Goal: Task Accomplishment & Management: Use online tool/utility

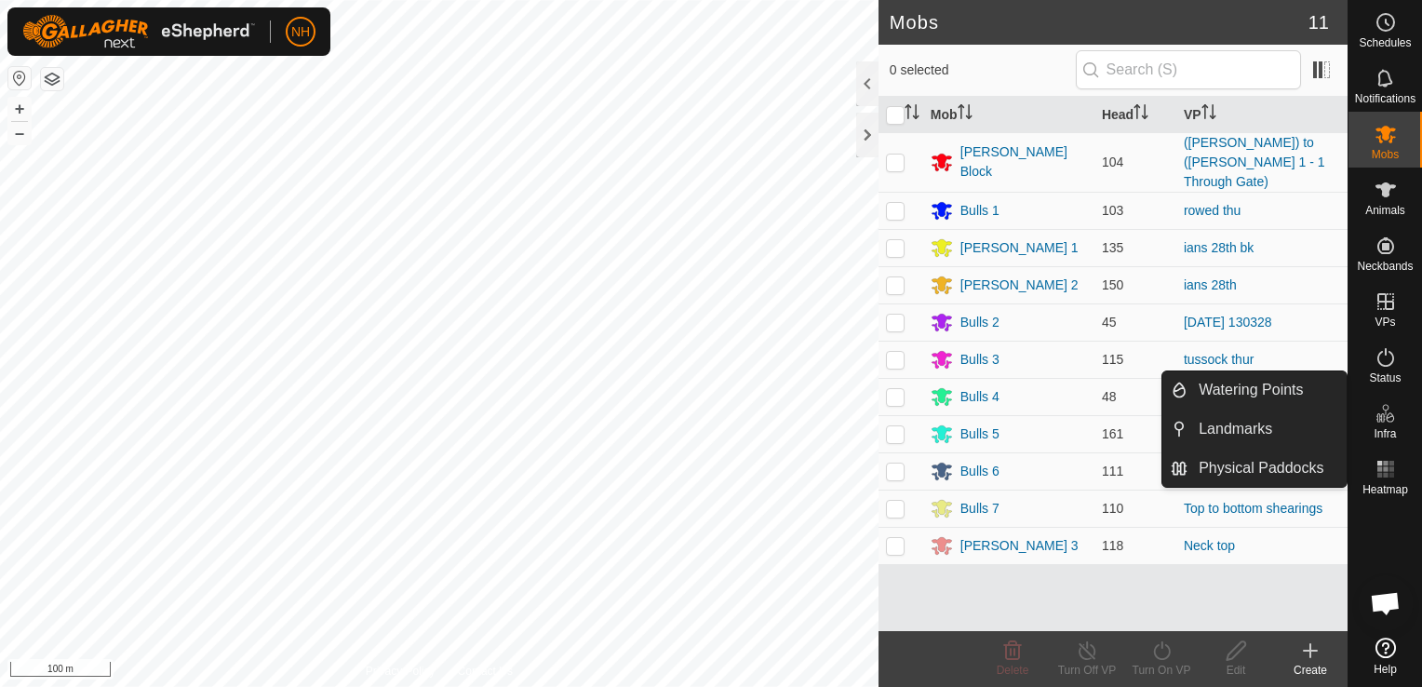
click at [1312, 656] on icon at bounding box center [1310, 650] width 22 height 22
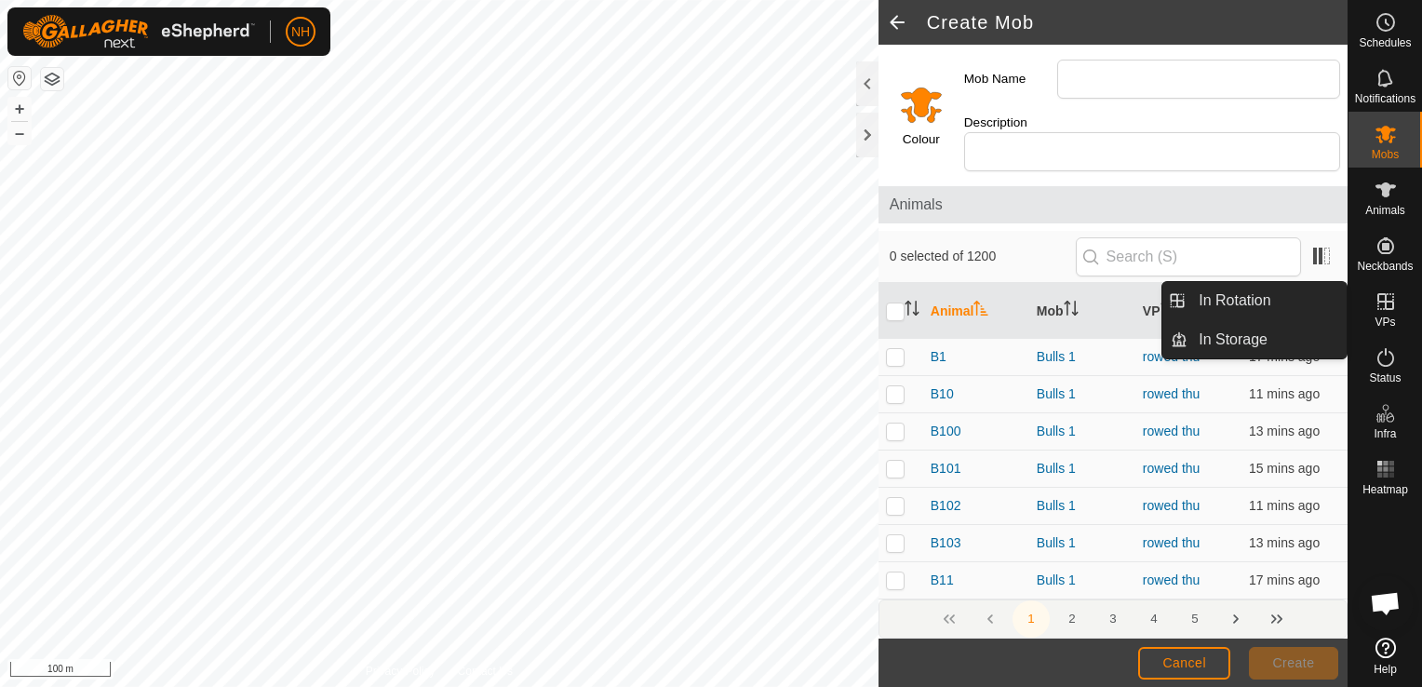
click at [1373, 299] on es-virtualpaddocks-svg-icon at bounding box center [1386, 302] width 34 height 30
click at [1245, 292] on link "In Rotation" at bounding box center [1266, 300] width 159 height 37
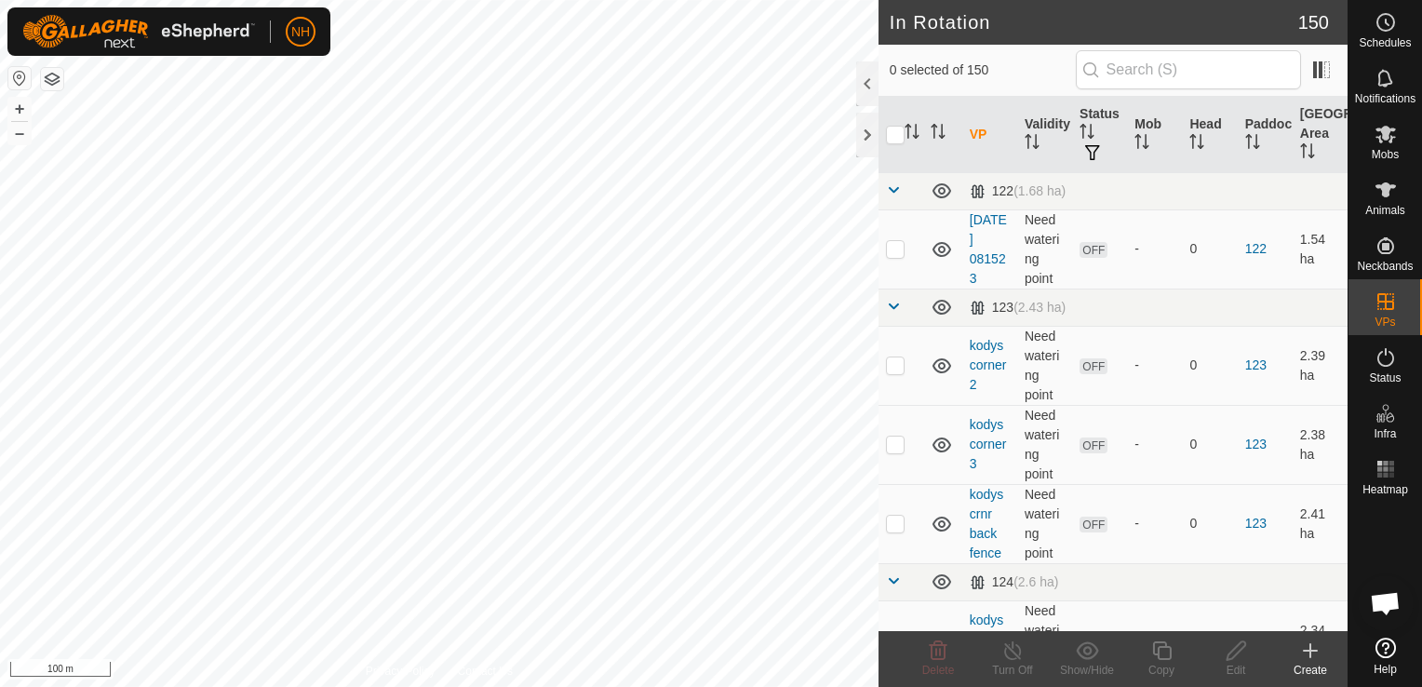
click at [1312, 652] on icon at bounding box center [1310, 650] width 22 height 22
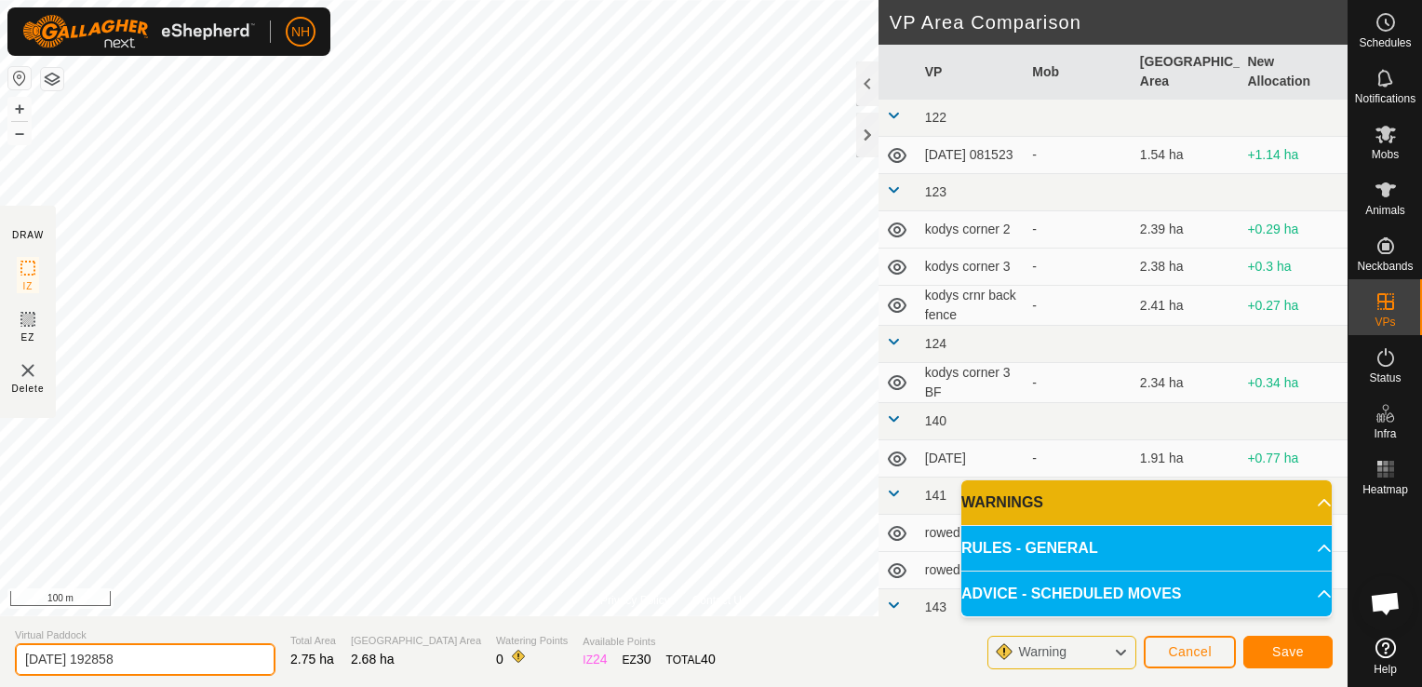
click at [182, 656] on input "[DATE] 192858" at bounding box center [145, 659] width 261 height 33
type input "2"
type input "mouats 28th bk"
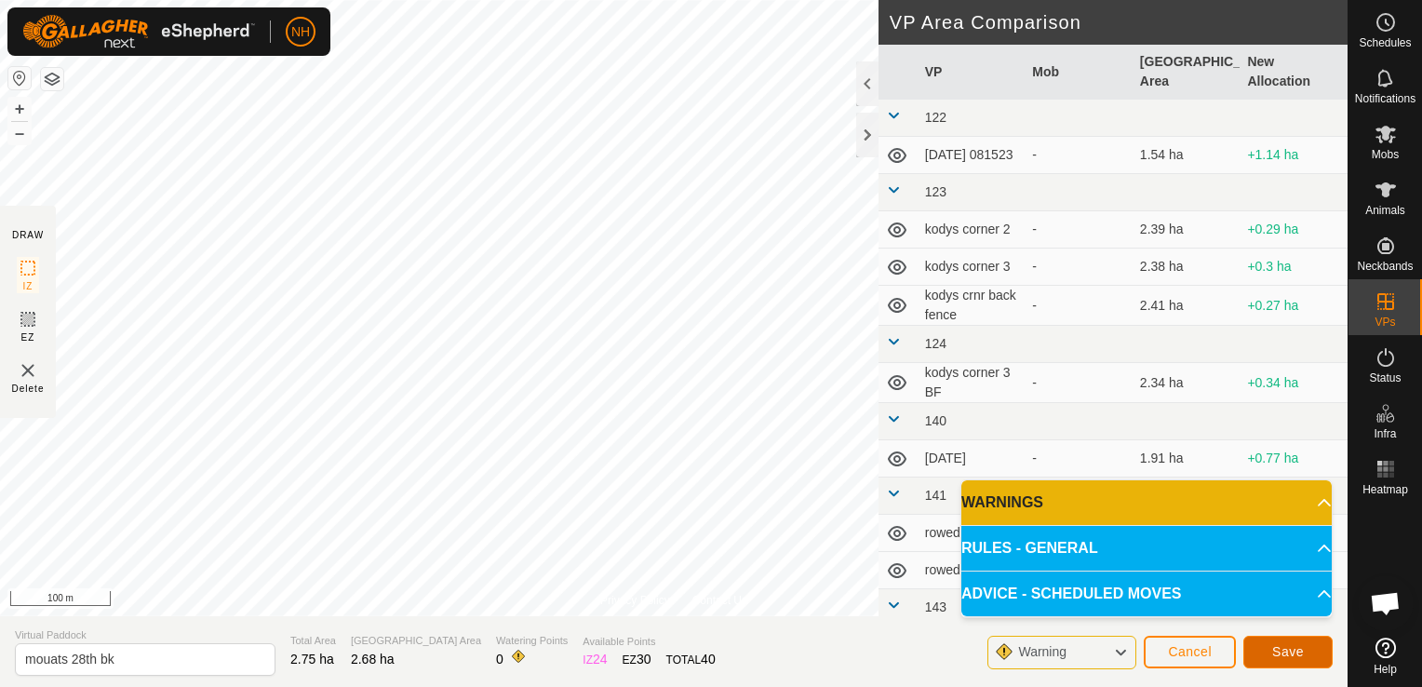
click at [1287, 650] on span "Save" at bounding box center [1288, 651] width 32 height 15
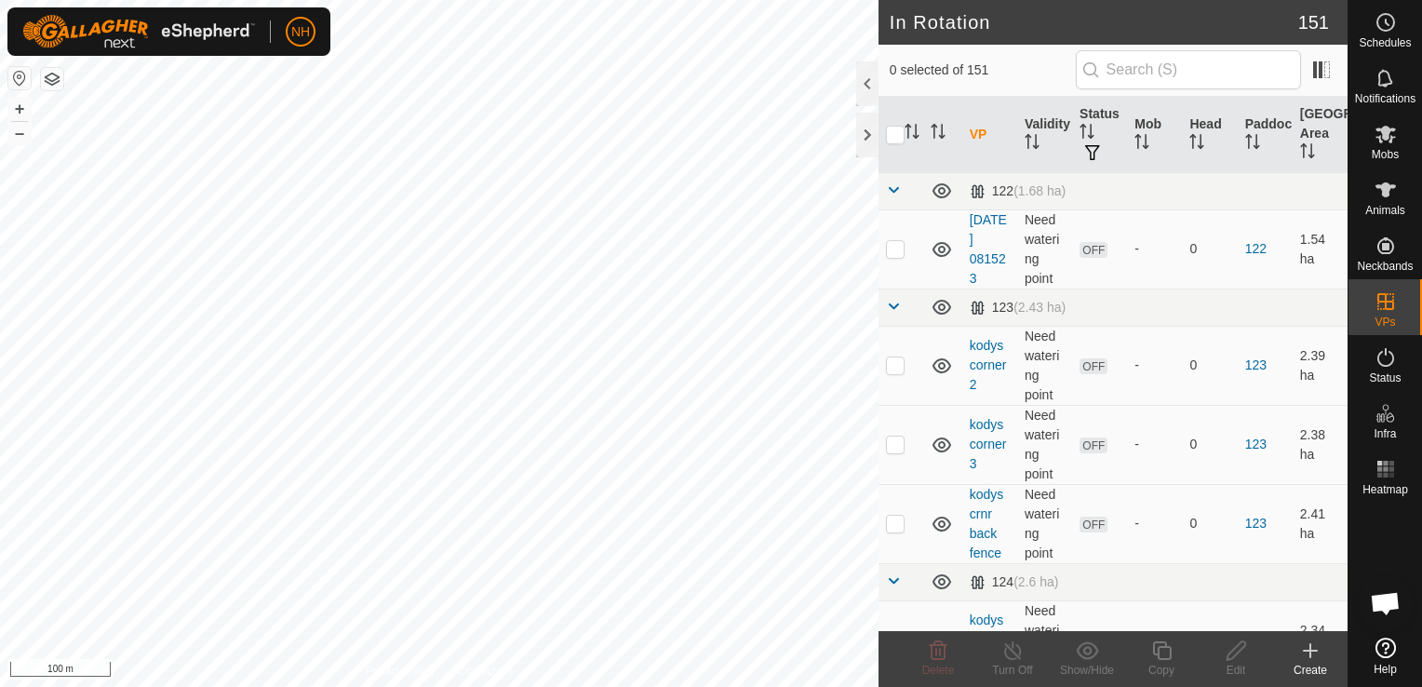
click at [1308, 650] on icon at bounding box center [1310, 650] width 22 height 22
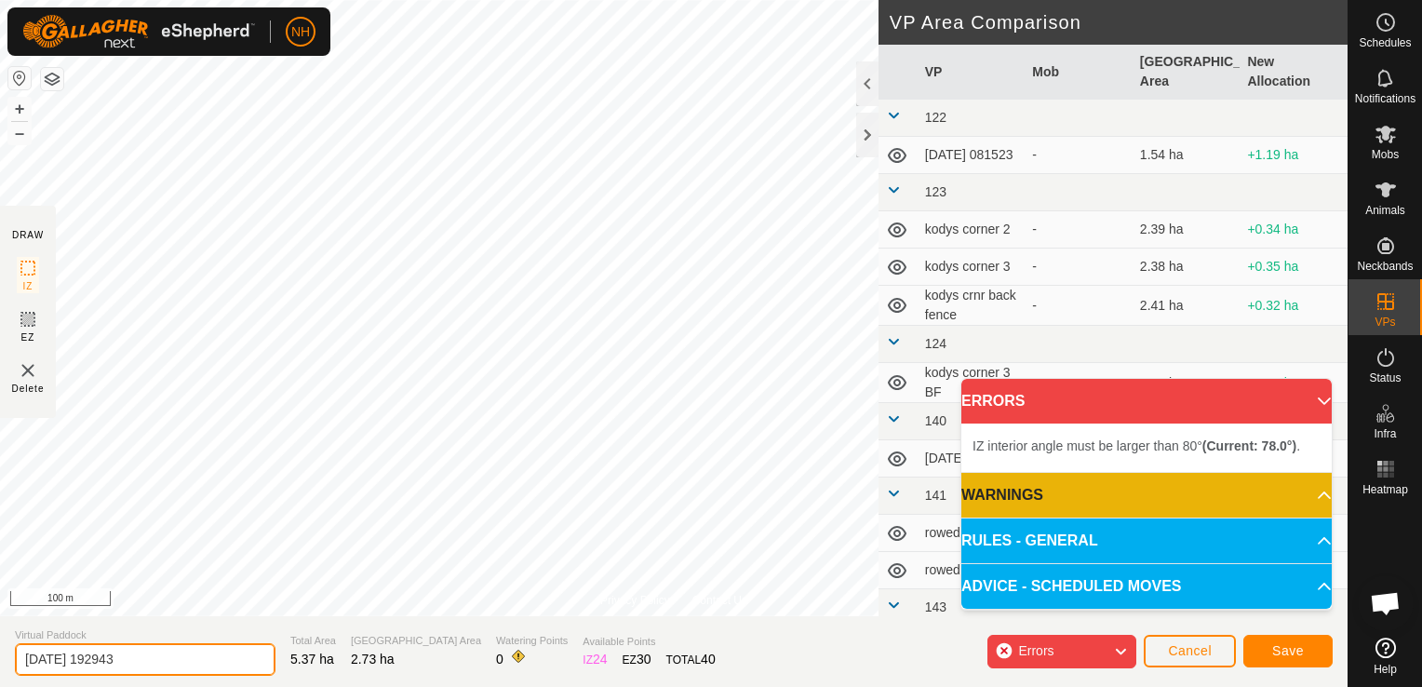
click at [207, 653] on input "[DATE] 192943" at bounding box center [145, 659] width 261 height 33
type input "2"
type input "mouats 29th"
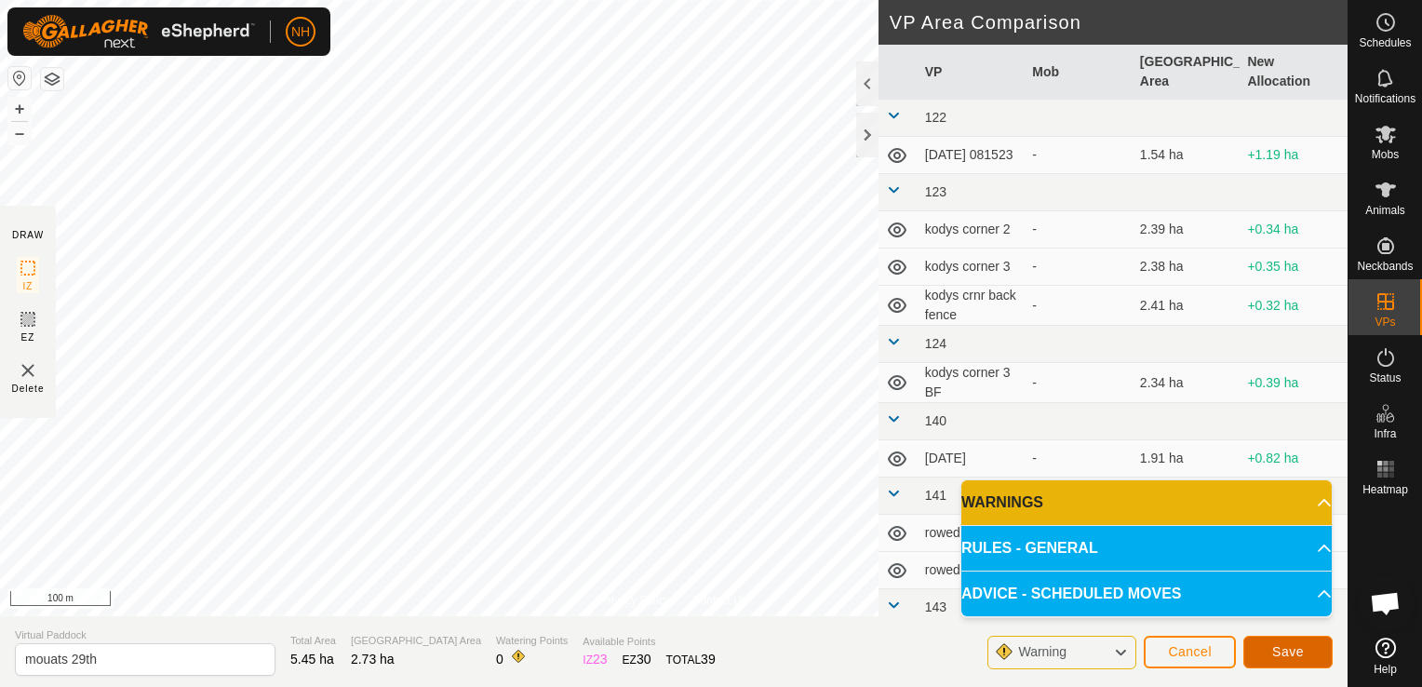
click at [1293, 653] on span "Save" at bounding box center [1288, 651] width 32 height 15
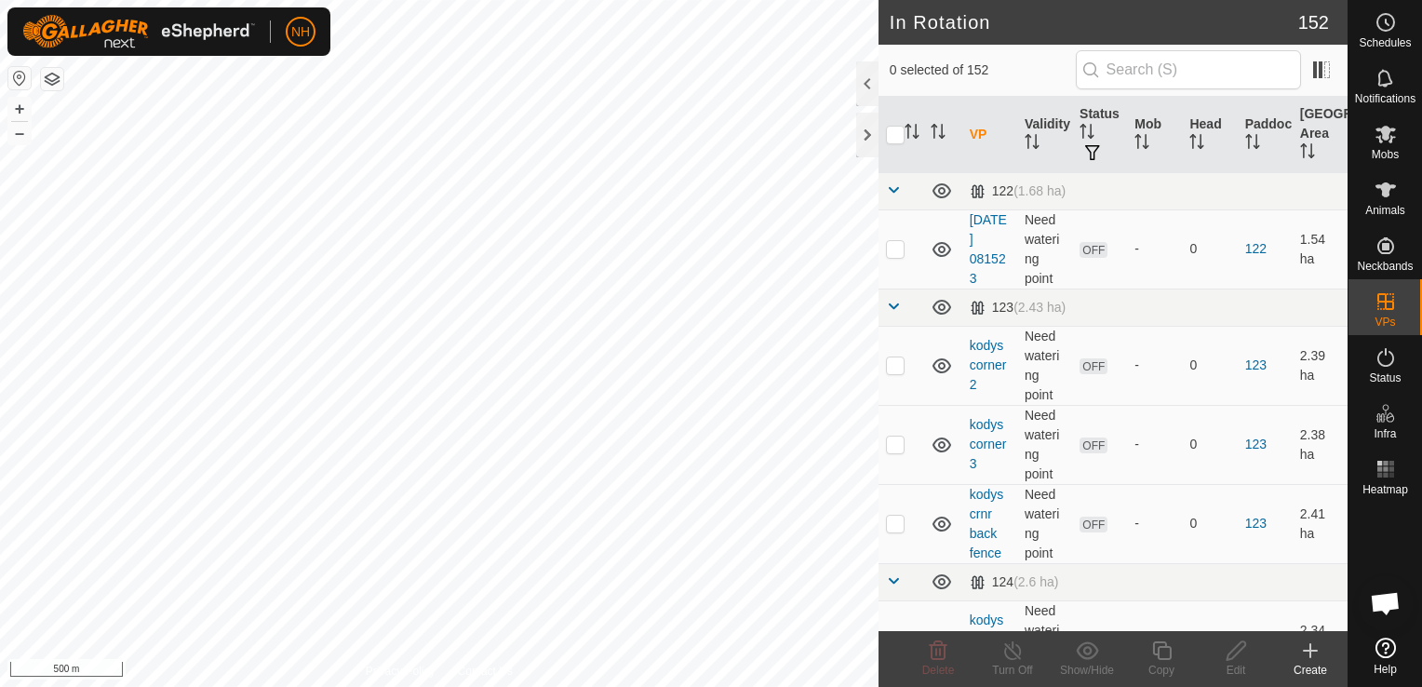
click at [692, 161] on div "NH Schedules Notifications Mobs Animals Neckbands VPs Status Infra Heatmap Help…" at bounding box center [711, 343] width 1422 height 687
click at [1310, 652] on icon at bounding box center [1310, 650] width 0 height 13
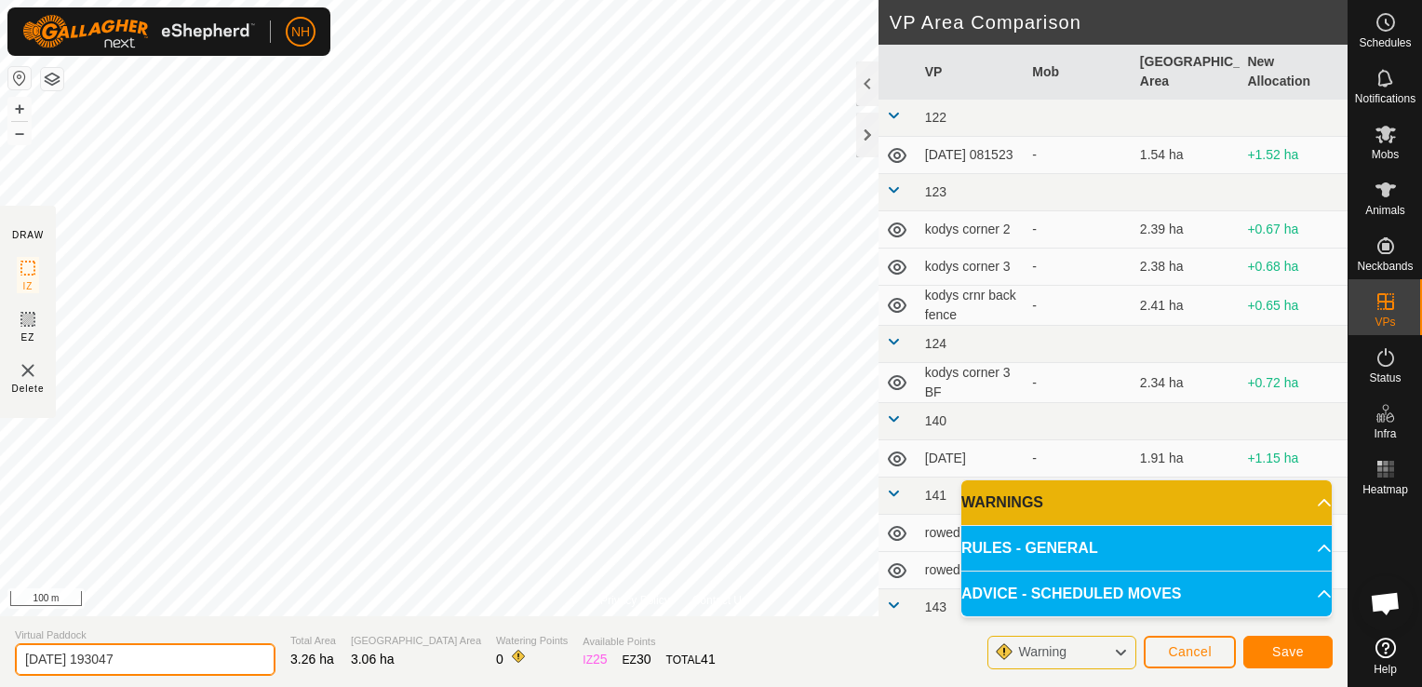
click at [162, 661] on input "[DATE] 193047" at bounding box center [145, 659] width 261 height 33
type input "2"
type input "ians 29th"
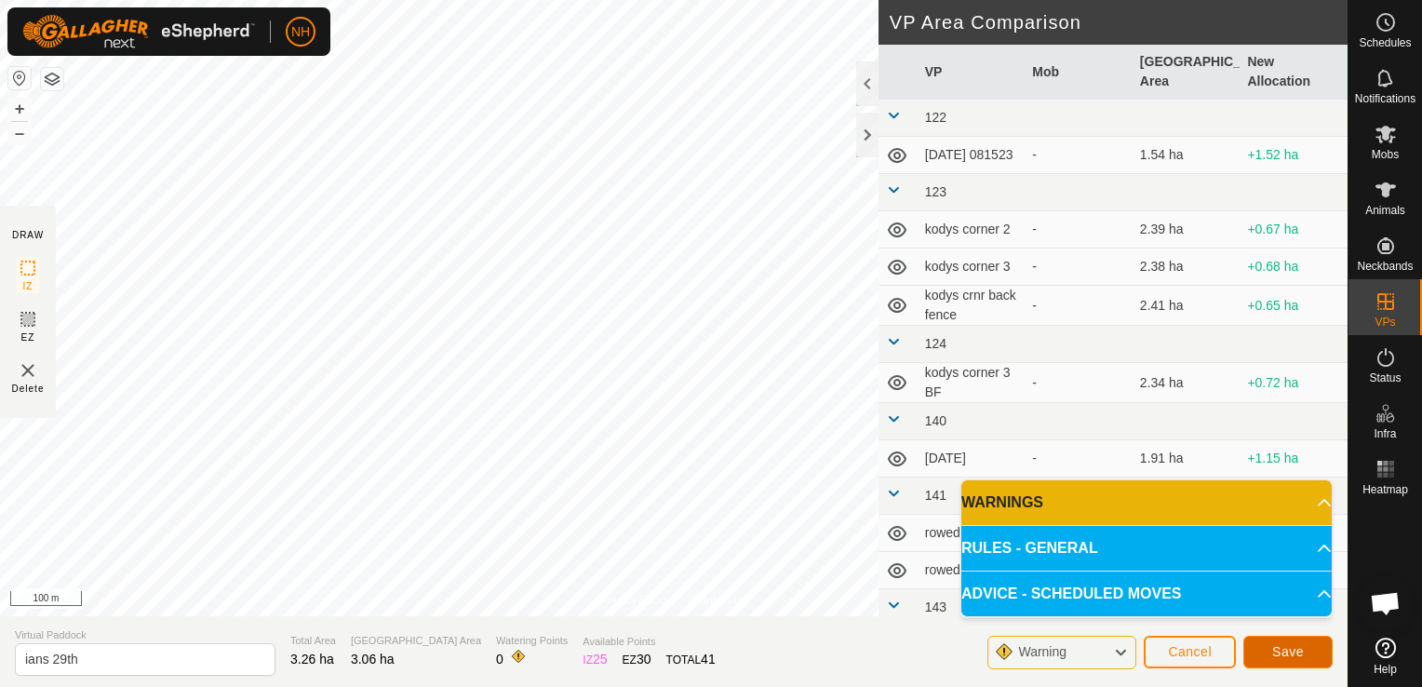
click at [1273, 646] on span "Save" at bounding box center [1288, 651] width 32 height 15
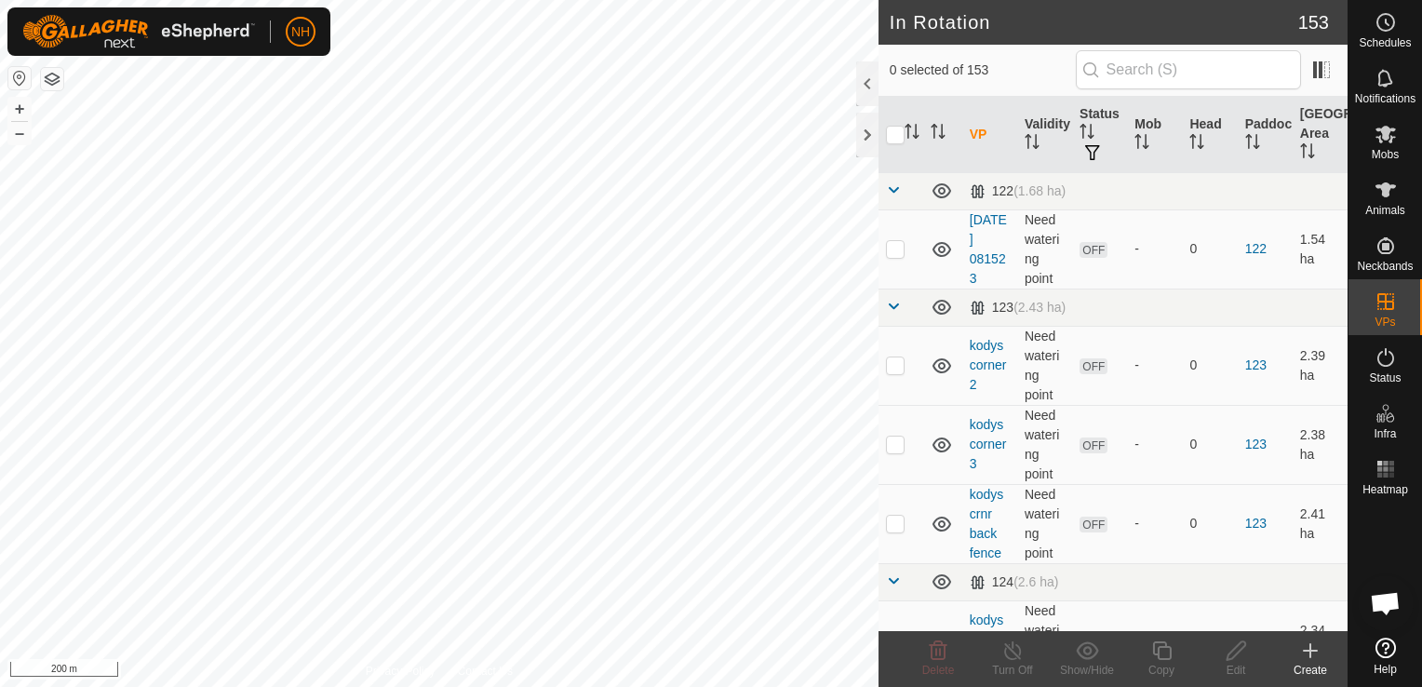
click at [1310, 652] on icon at bounding box center [1310, 650] width 0 height 13
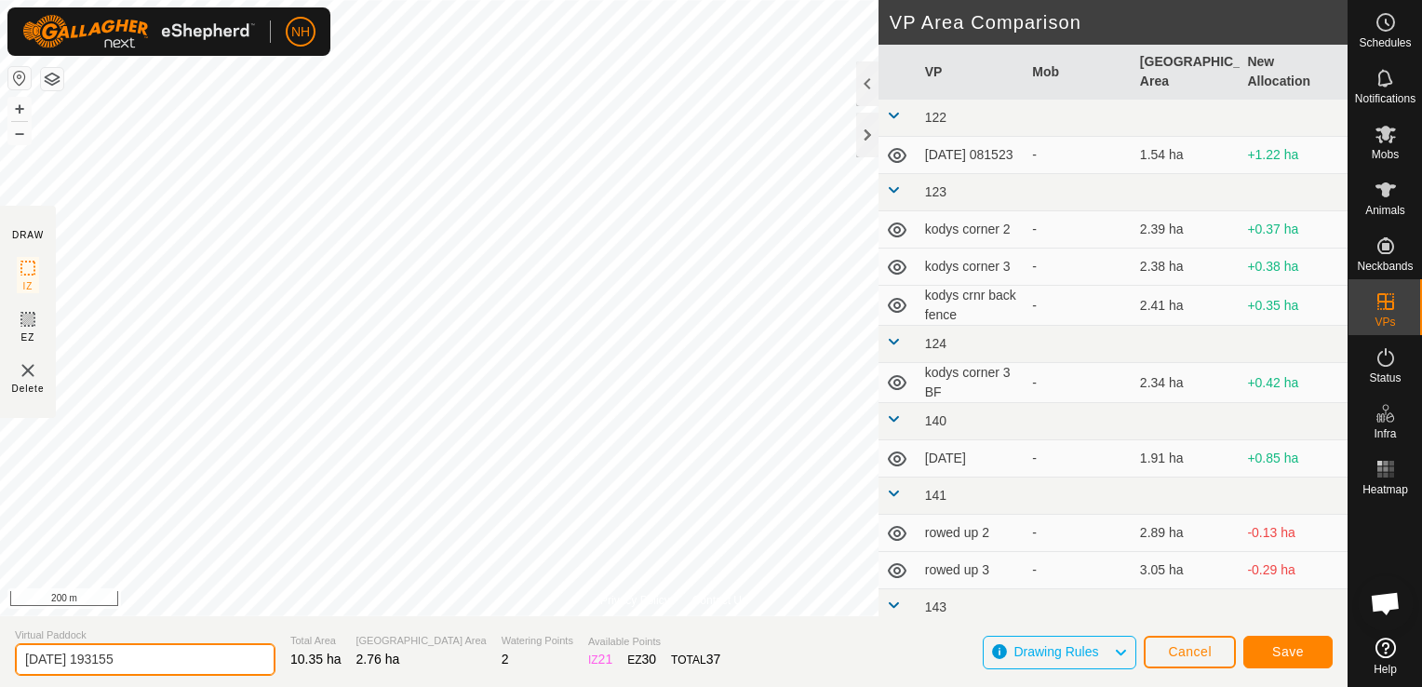
click at [164, 657] on input "[DATE] 193155" at bounding box center [145, 659] width 261 height 33
type input "2"
type input "rowed 29th"
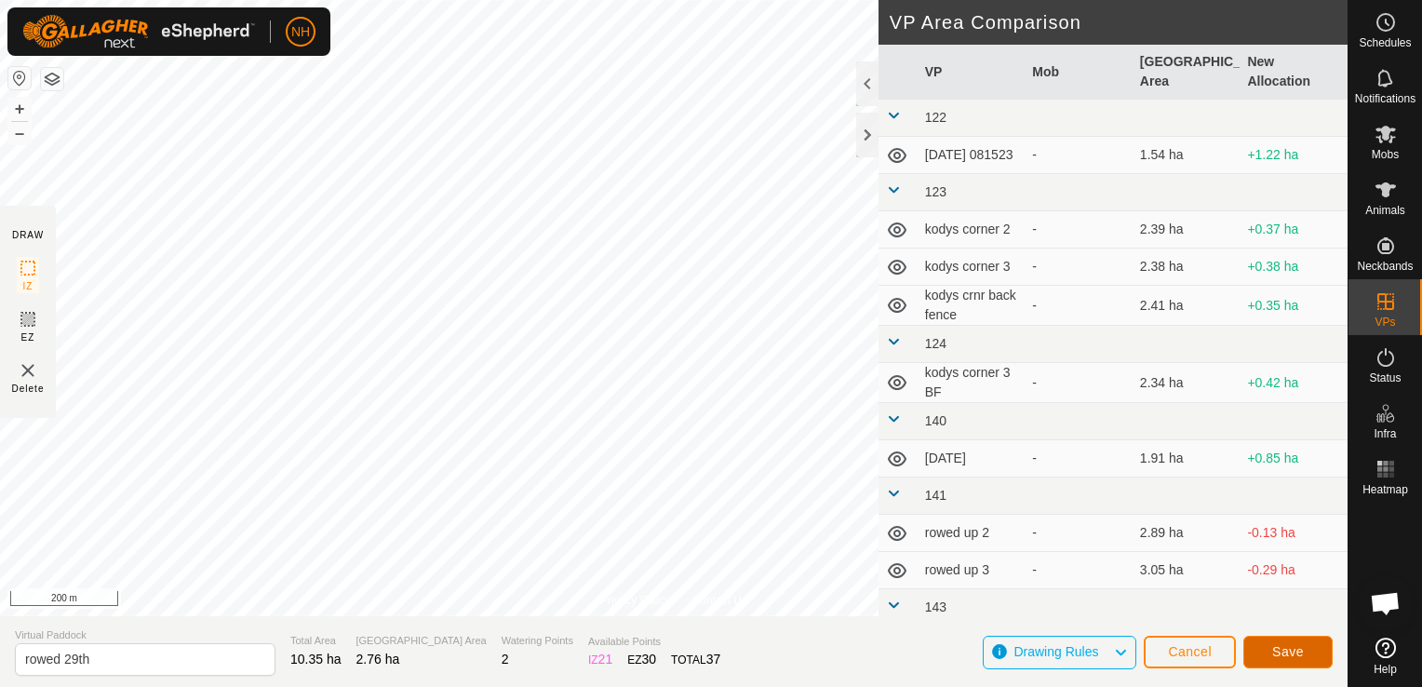
click at [1294, 653] on span "Save" at bounding box center [1288, 651] width 32 height 15
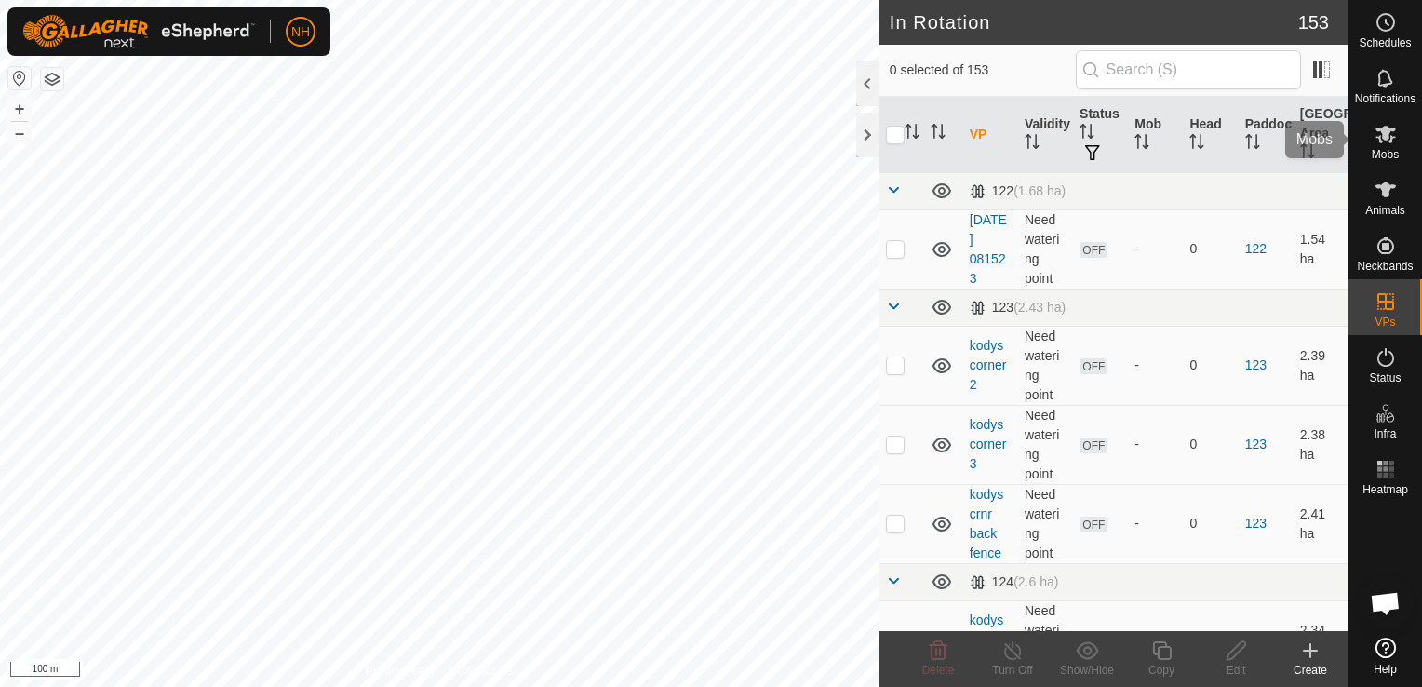
click at [1386, 132] on icon at bounding box center [1385, 135] width 20 height 18
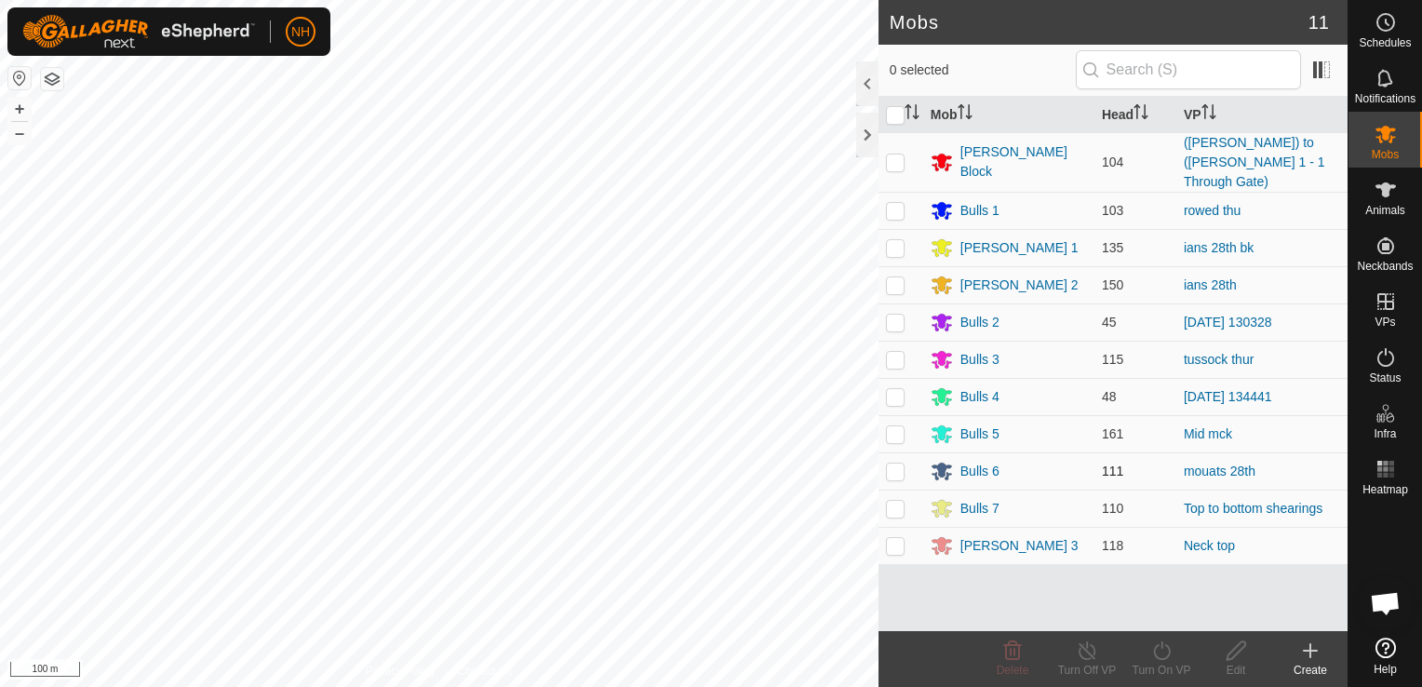
click at [897, 463] on p-checkbox at bounding box center [895, 470] width 19 height 15
checkbox input "true"
click at [1161, 654] on icon at bounding box center [1161, 650] width 23 height 22
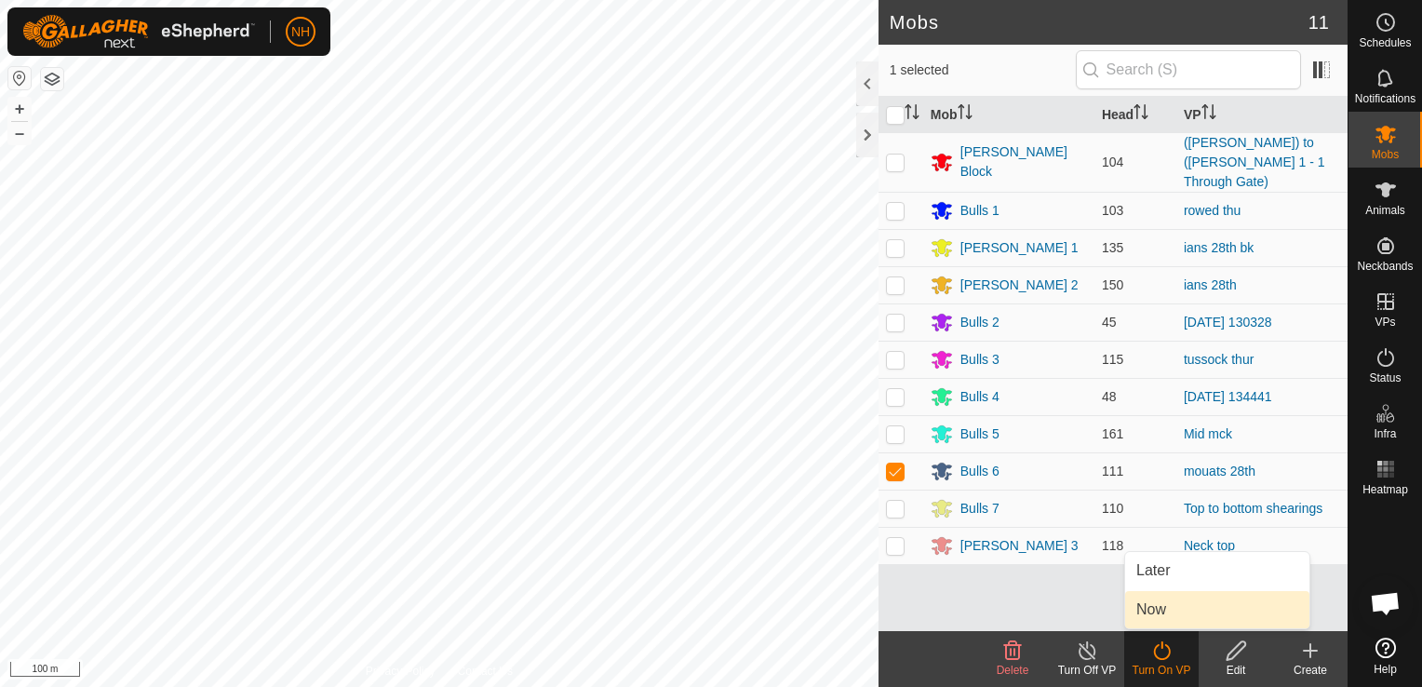
click at [1156, 605] on link "Now" at bounding box center [1217, 609] width 184 height 37
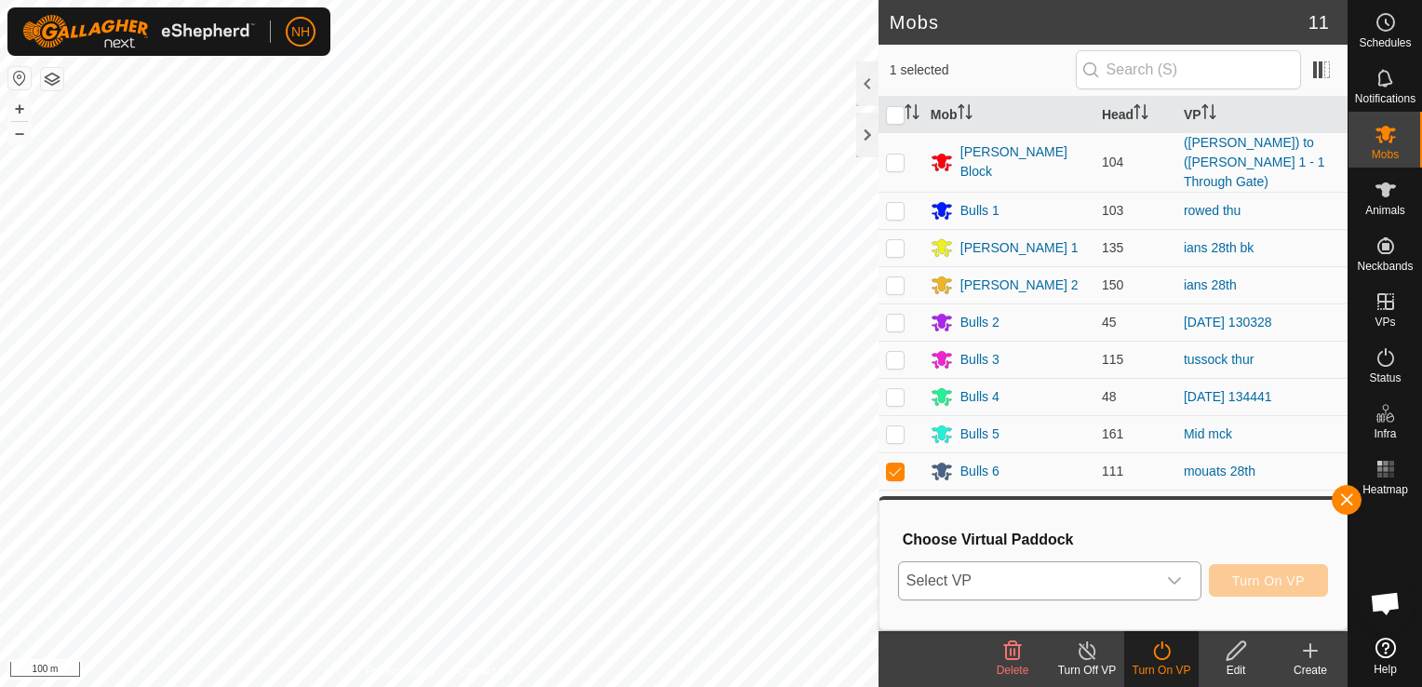
click at [1087, 587] on span "Select VP" at bounding box center [1027, 580] width 257 height 37
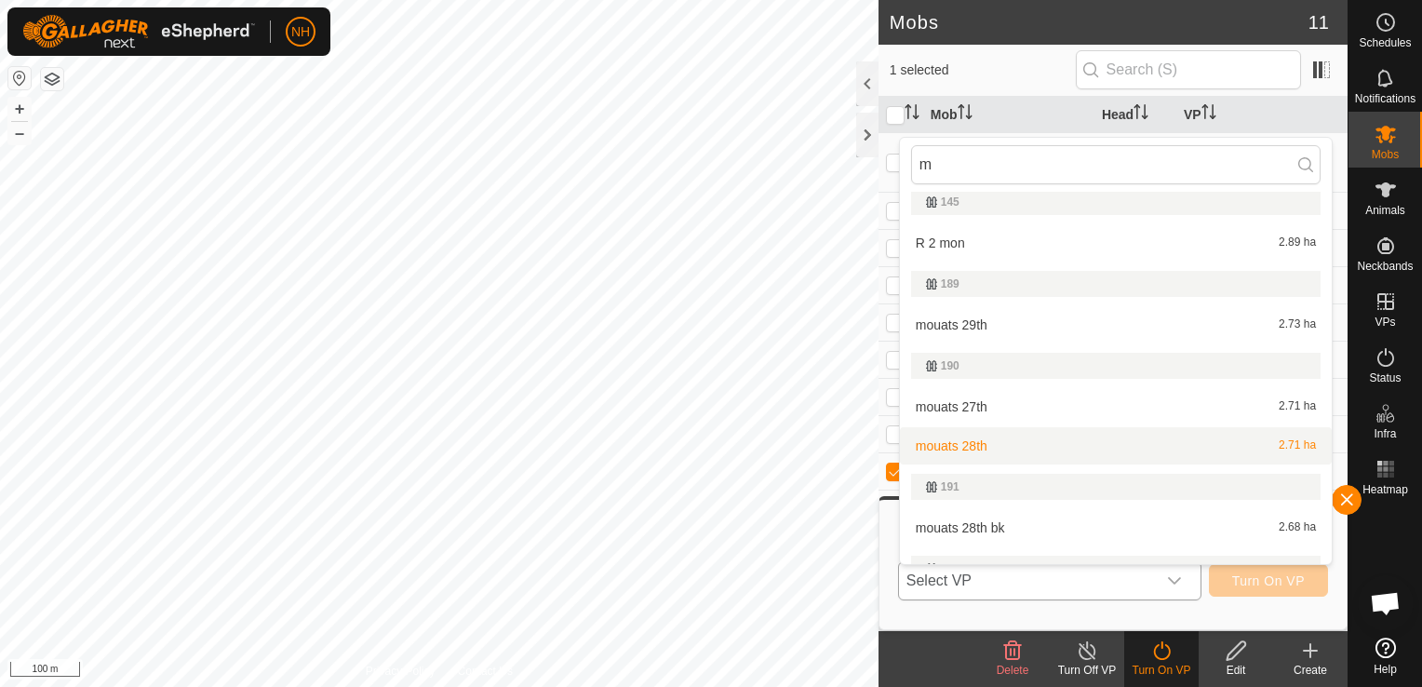
scroll to position [93, 0]
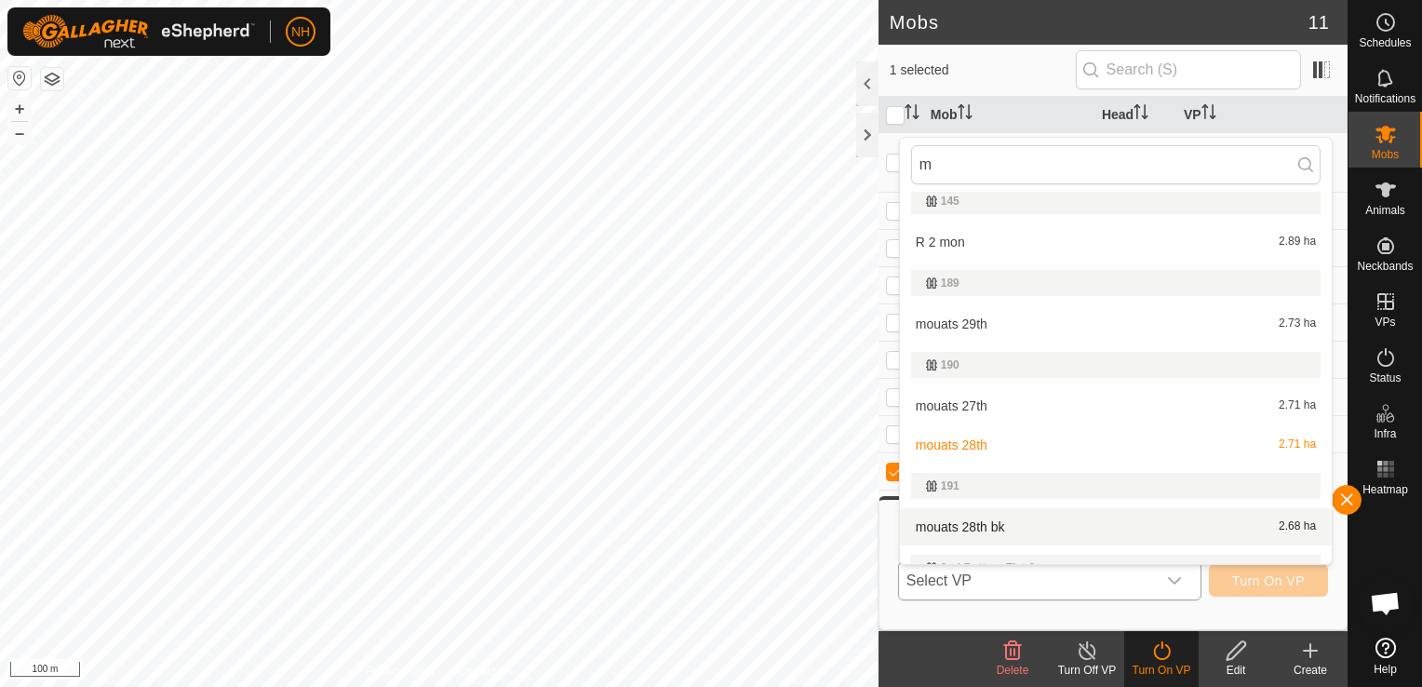
type input "m"
click at [1039, 531] on li "mouats 28th bk 2.68 ha" at bounding box center [1116, 526] width 432 height 37
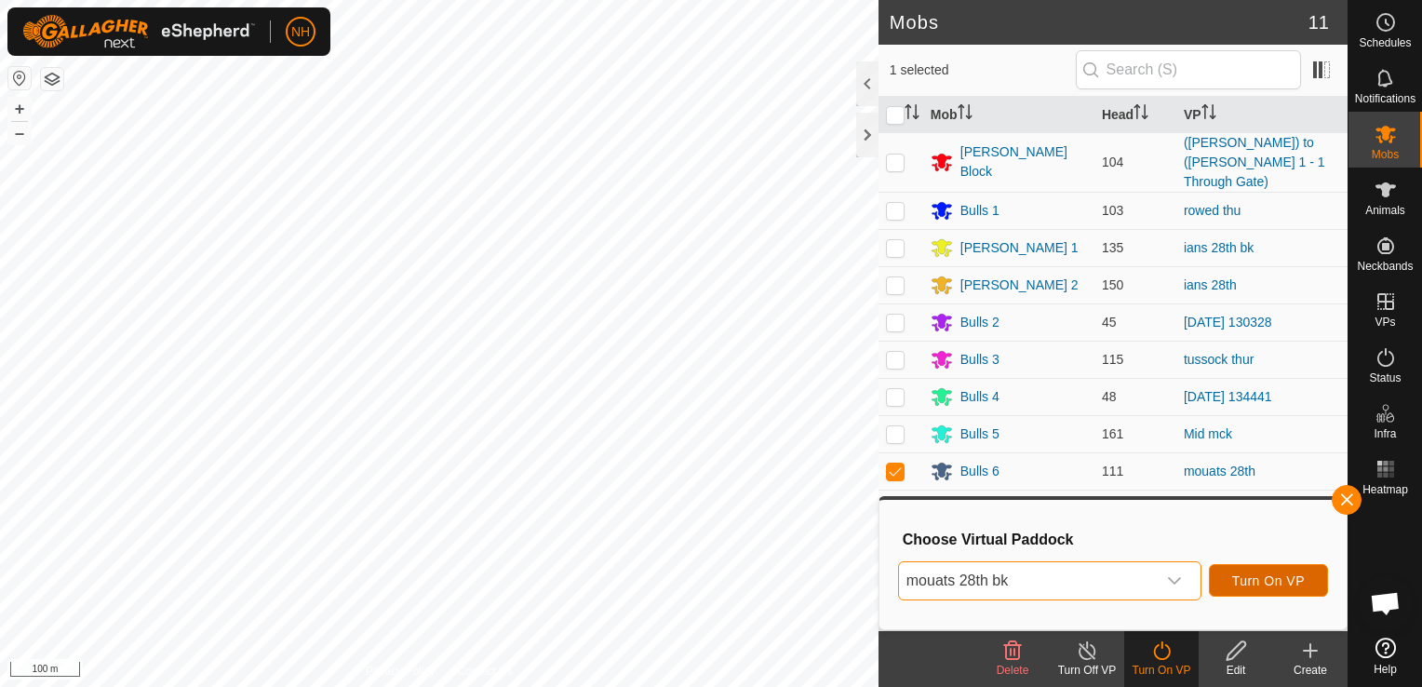
click at [1263, 583] on span "Turn On VP" at bounding box center [1268, 580] width 73 height 15
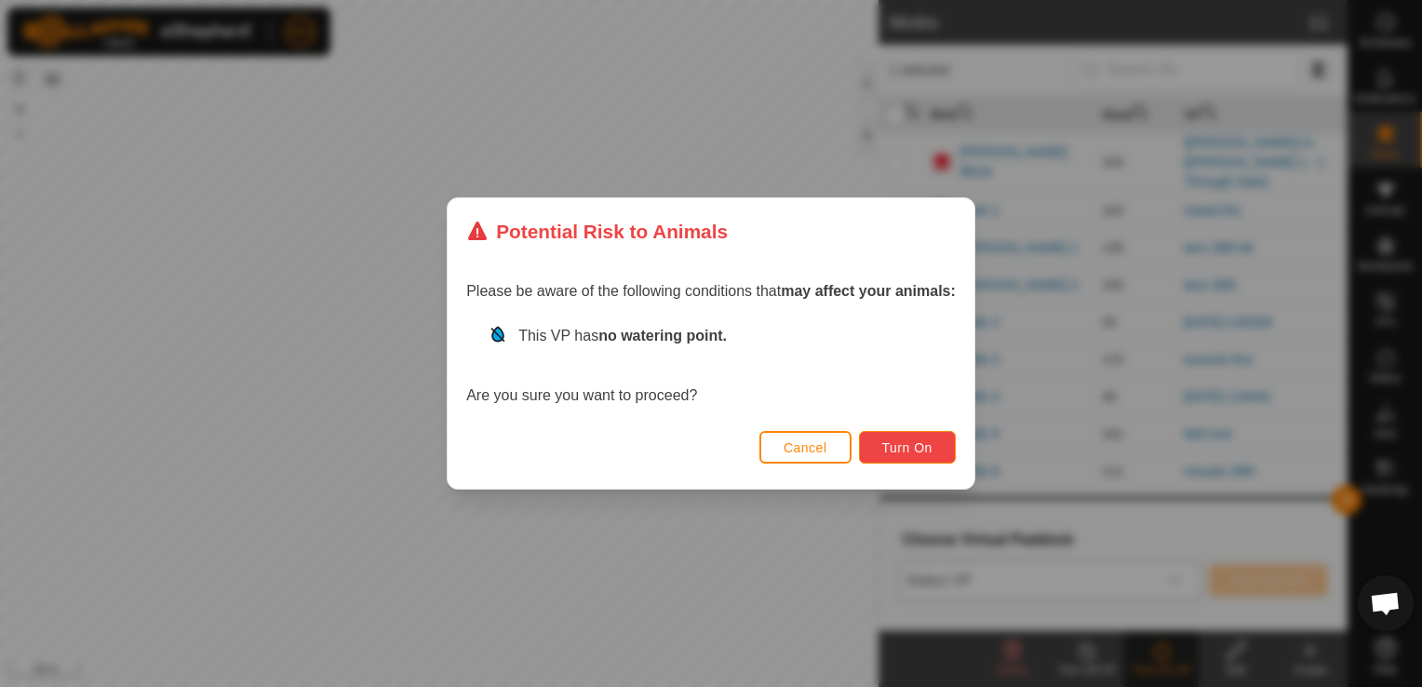
click at [901, 448] on span "Turn On" at bounding box center [907, 447] width 50 height 15
